Goal: Information Seeking & Learning: Check status

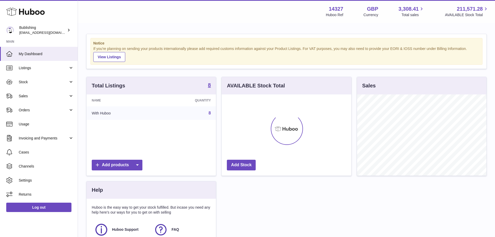
scroll to position [81, 130]
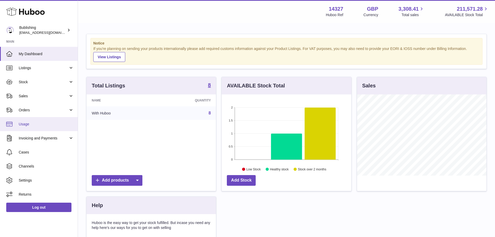
click at [30, 122] on span "Usage" at bounding box center [46, 124] width 55 height 5
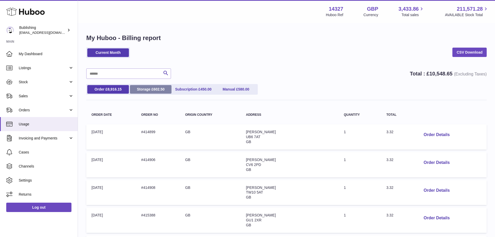
click at [147, 91] on link "Storage £ 602.50" at bounding box center [151, 89] width 42 height 9
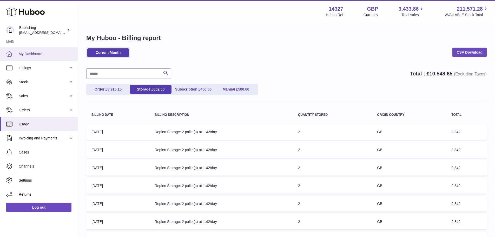
click at [33, 55] on span "My Dashboard" at bounding box center [46, 53] width 55 height 5
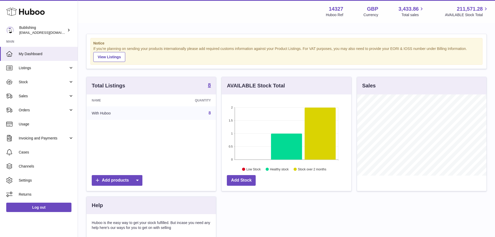
scroll to position [81, 130]
click at [41, 128] on link "Usage" at bounding box center [39, 124] width 78 height 14
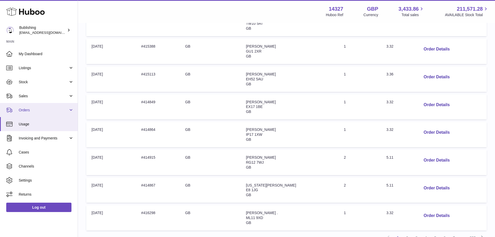
scroll to position [141, 0]
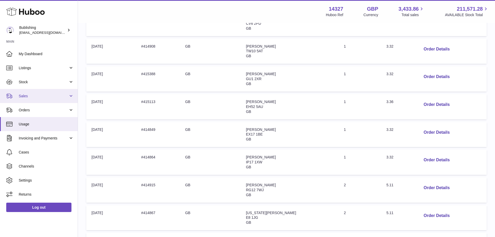
click at [49, 97] on span "Sales" at bounding box center [44, 96] width 50 height 5
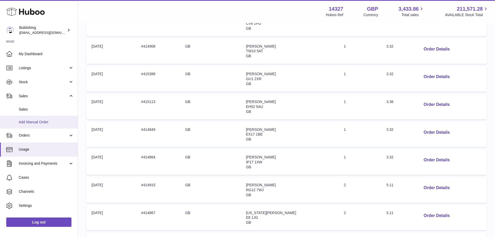
click at [35, 116] on link "Add Manual Order" at bounding box center [39, 122] width 78 height 13
click at [34, 112] on link "Sales" at bounding box center [39, 109] width 78 height 13
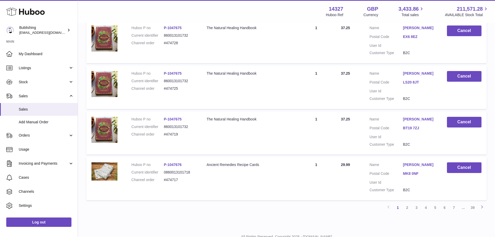
scroll to position [404, 0]
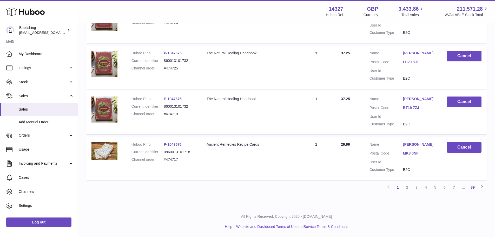
click at [469, 186] on link "39" at bounding box center [472, 186] width 9 height 9
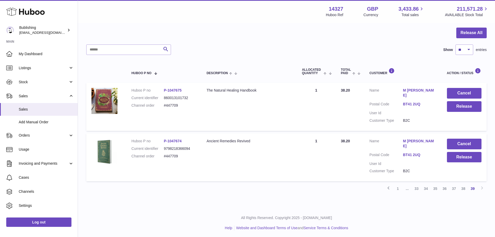
scroll to position [49, 0]
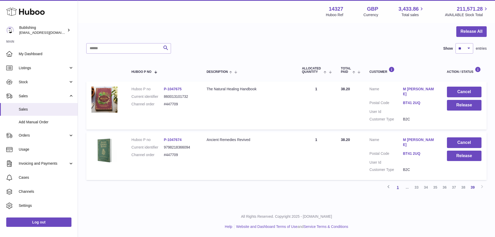
click at [399, 185] on link "1" at bounding box center [397, 186] width 9 height 9
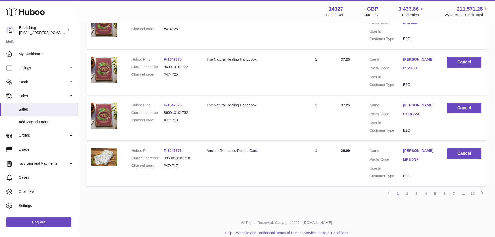
scroll to position [404, 0]
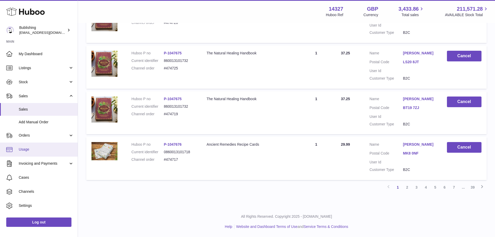
click at [46, 151] on span "Usage" at bounding box center [46, 149] width 55 height 5
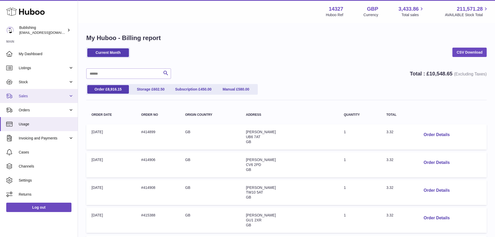
click at [41, 97] on span "Sales" at bounding box center [44, 96] width 50 height 5
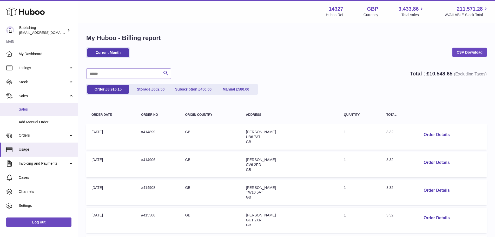
click at [39, 109] on span "Sales" at bounding box center [46, 109] width 55 height 5
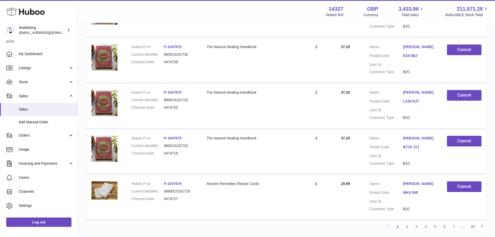
scroll to position [404, 0]
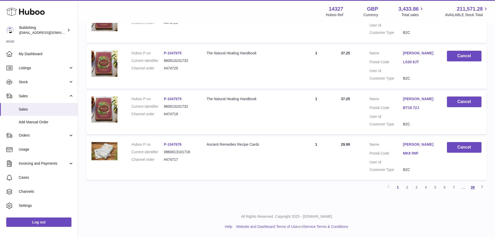
click at [474, 187] on link "39" at bounding box center [472, 186] width 9 height 9
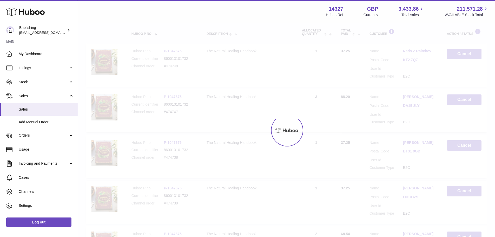
scroll to position [23, 0]
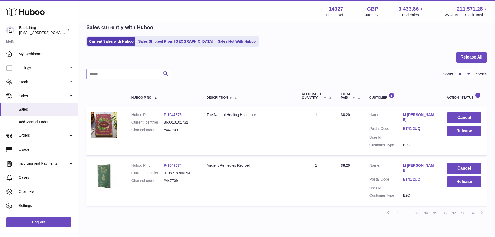
click at [440, 214] on link "36" at bounding box center [444, 212] width 9 height 9
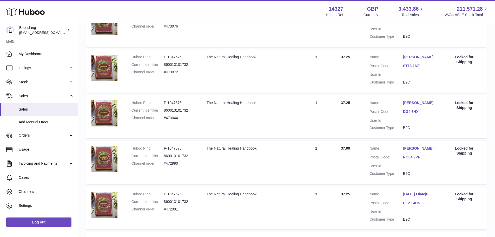
scroll to position [404, 0]
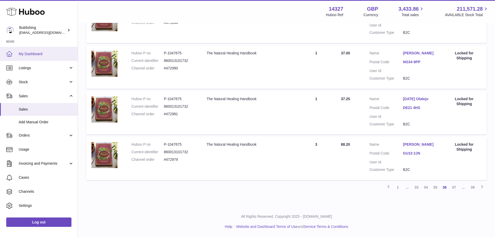
click at [39, 58] on link "My Dashboard" at bounding box center [39, 54] width 78 height 14
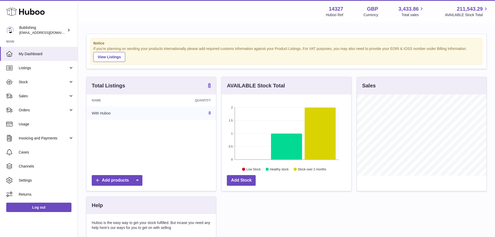
scroll to position [81, 130]
click at [24, 127] on link "Usage" at bounding box center [39, 124] width 78 height 14
